Goal: Task Accomplishment & Management: Manage account settings

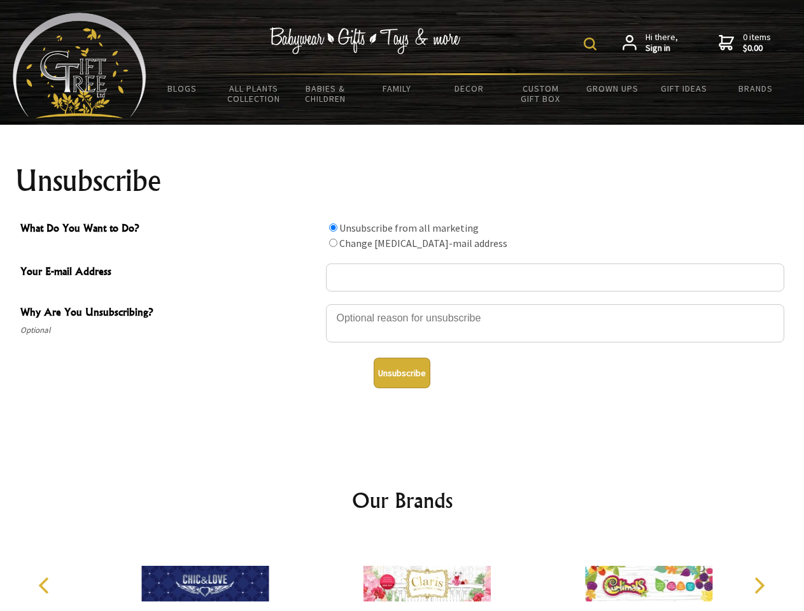
click at [592, 44] on img at bounding box center [590, 44] width 13 height 13
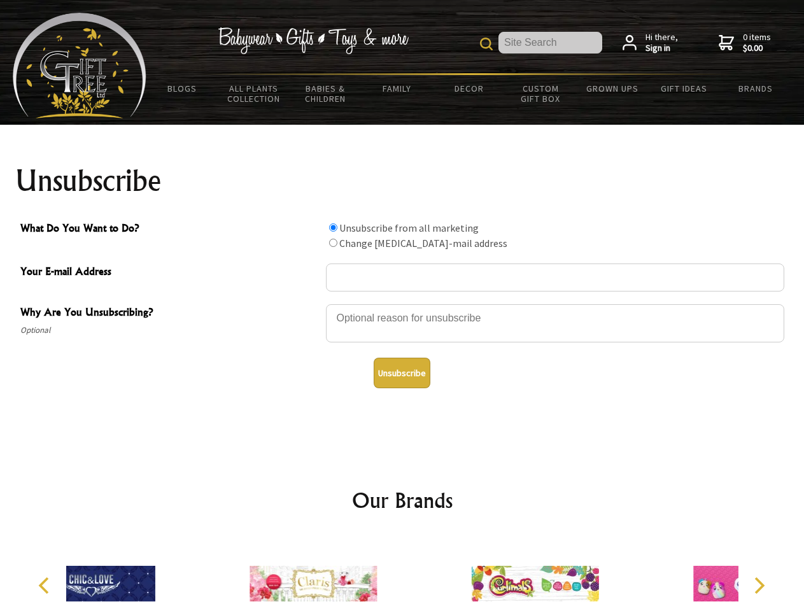
click at [402, 304] on div at bounding box center [555, 325] width 458 height 45
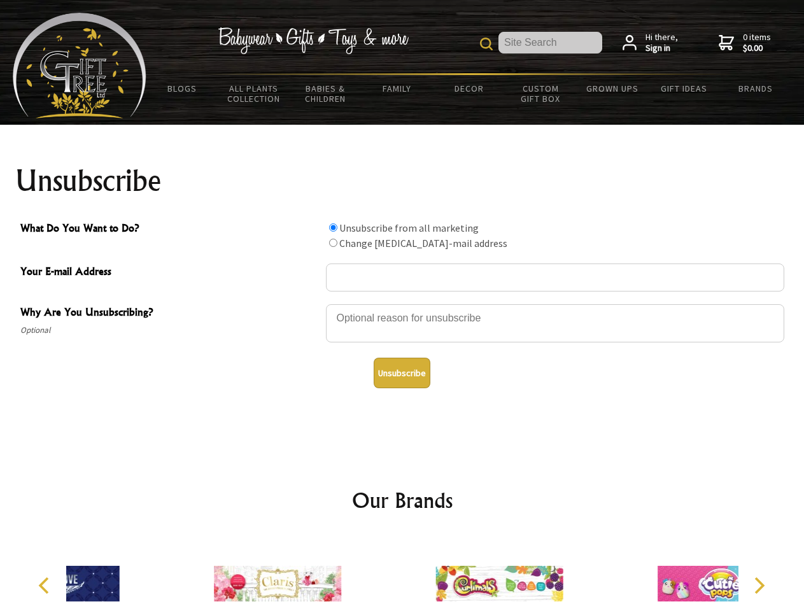
click at [333, 227] on input "What Do You Want to Do?" at bounding box center [333, 227] width 8 height 8
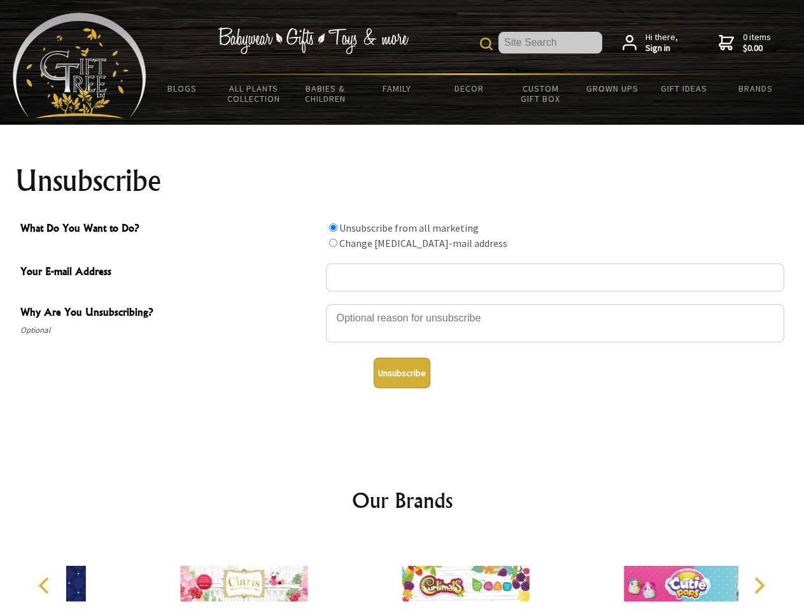
click at [333, 243] on input "What Do You Want to Do?" at bounding box center [333, 243] width 8 height 8
radio input "true"
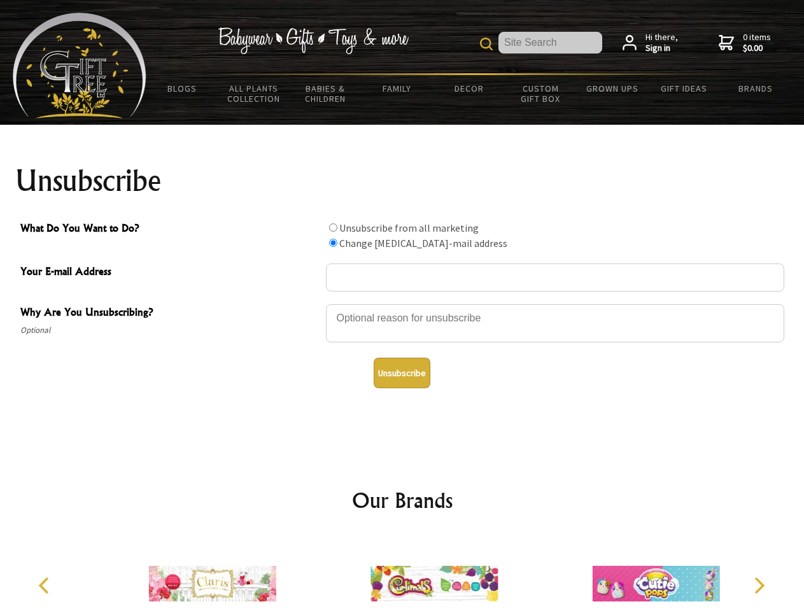
click at [402, 373] on button "Unsubscribe" at bounding box center [402, 373] width 57 height 31
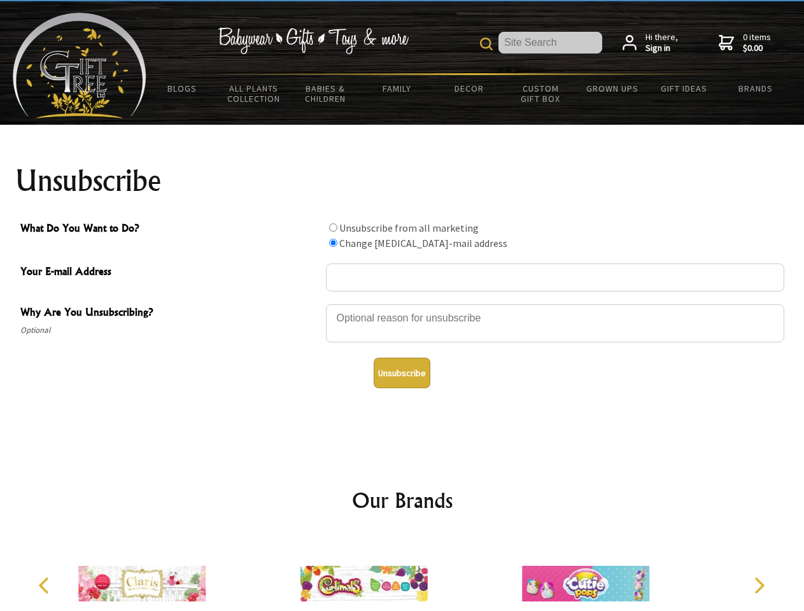
click at [46, 586] on icon "Previous" at bounding box center [45, 585] width 17 height 17
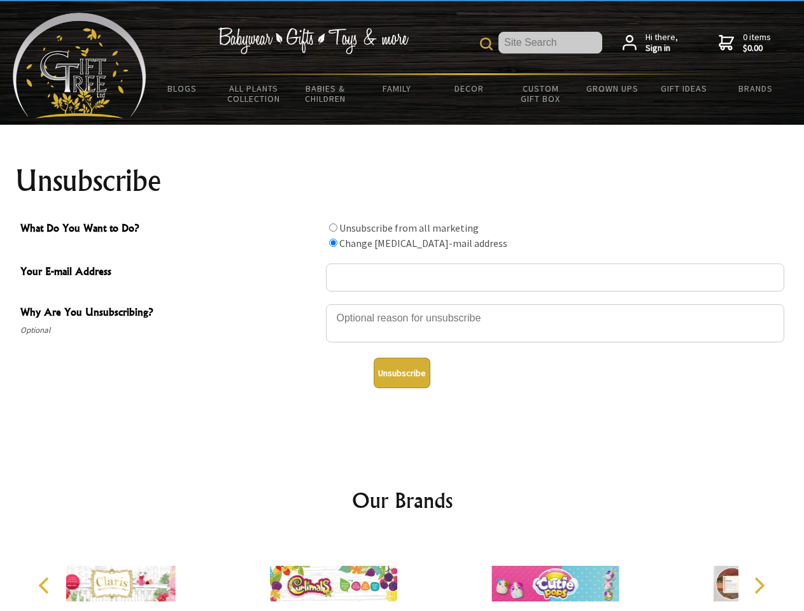
click at [759, 586] on icon "Next" at bounding box center [758, 585] width 17 height 17
